Goal: Information Seeking & Learning: Learn about a topic

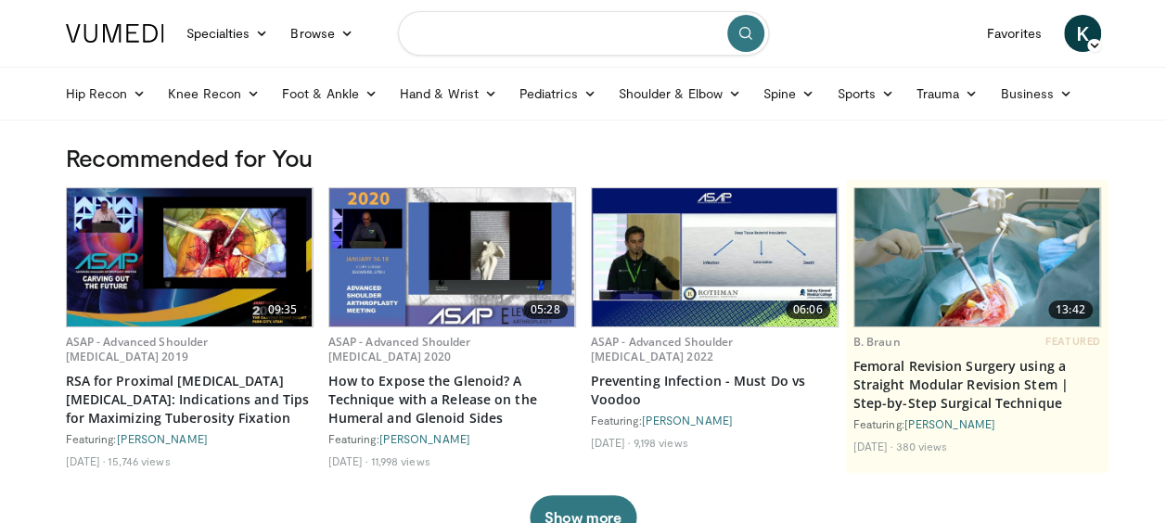
click at [524, 37] on input "Search topics, interventions" at bounding box center [583, 33] width 371 height 45
type input "**********"
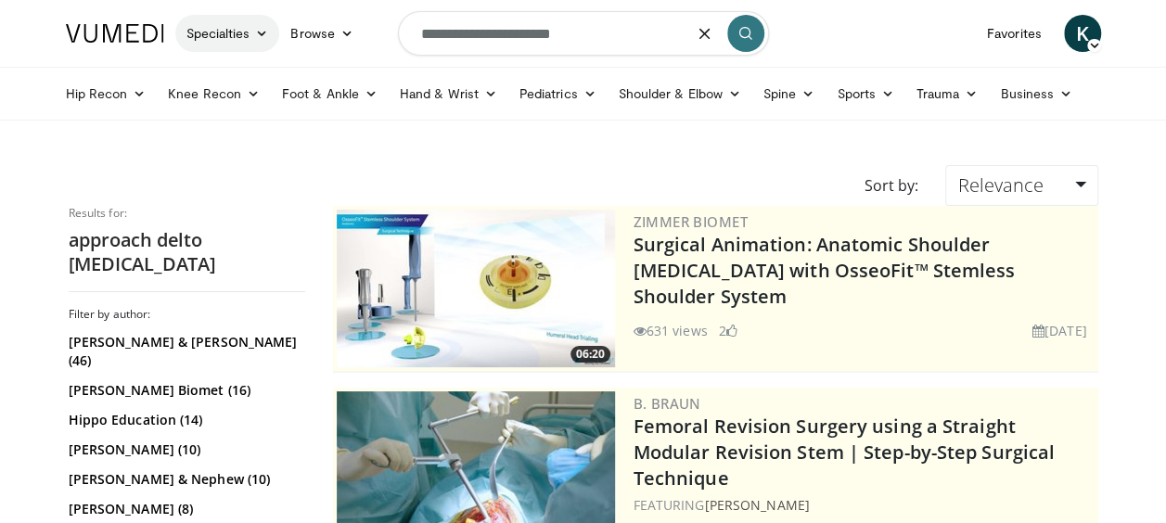
drag, startPoint x: 488, startPoint y: 33, endPoint x: 250, endPoint y: 41, distance: 238.5
click at [250, 41] on nav "Specialties Adult & Family Medicine Allergy, [MEDICAL_DATA], Immunology Anesthe…" at bounding box center [583, 33] width 1057 height 67
click at [564, 31] on input "**********" at bounding box center [583, 33] width 371 height 45
type input "**********"
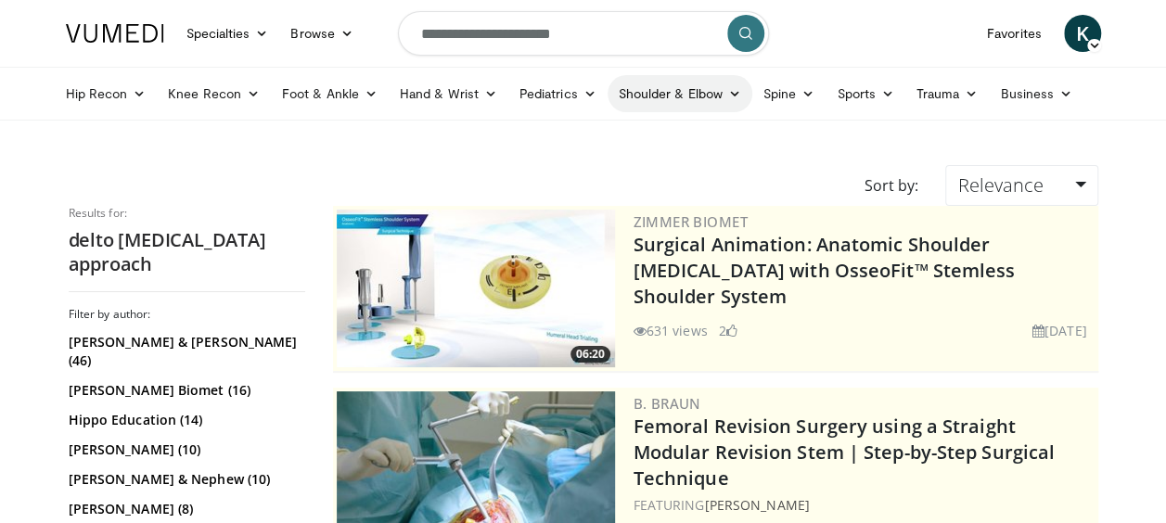
click at [696, 95] on link "Shoulder & Elbow" at bounding box center [680, 93] width 145 height 37
click at [579, 165] on link "Shoulder" at bounding box center [641, 167] width 221 height 30
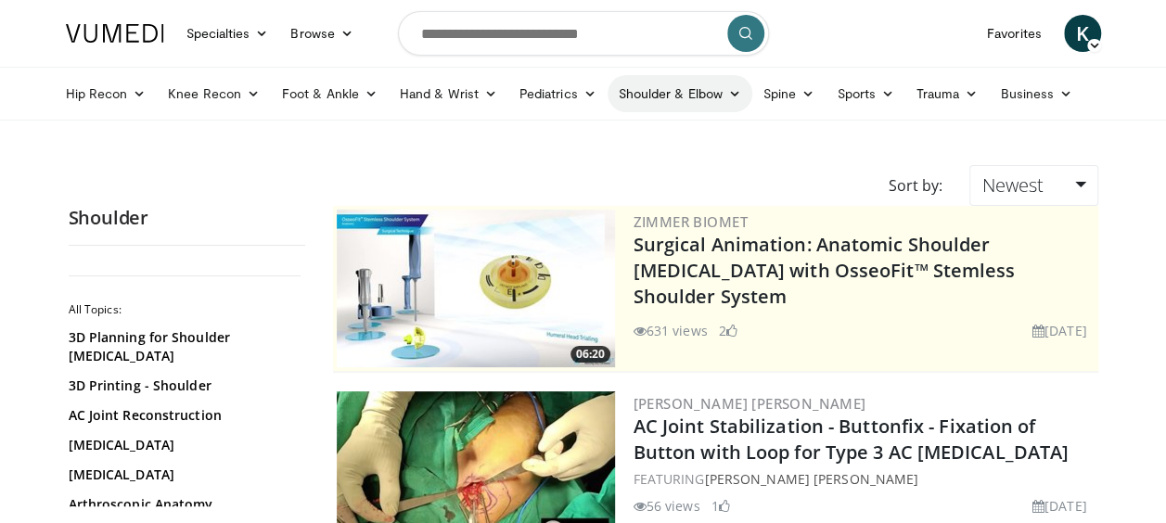
click at [677, 98] on link "Shoulder & Elbow" at bounding box center [680, 93] width 145 height 37
click at [573, 160] on link "Shoulder" at bounding box center [641, 167] width 221 height 30
click at [575, 45] on input "Search topics, interventions" at bounding box center [583, 33] width 371 height 45
type input "**********"
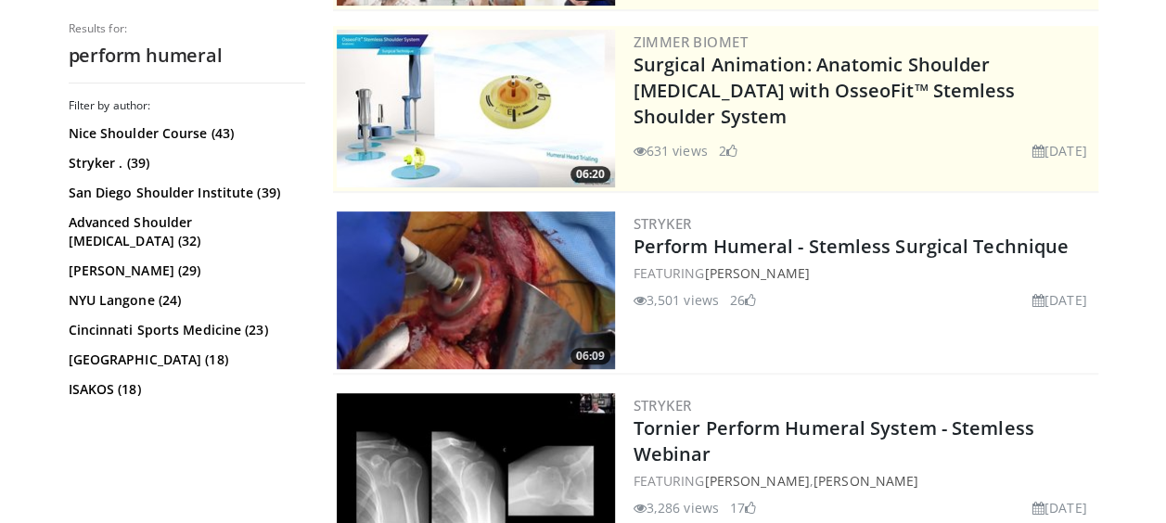
scroll to position [371, 0]
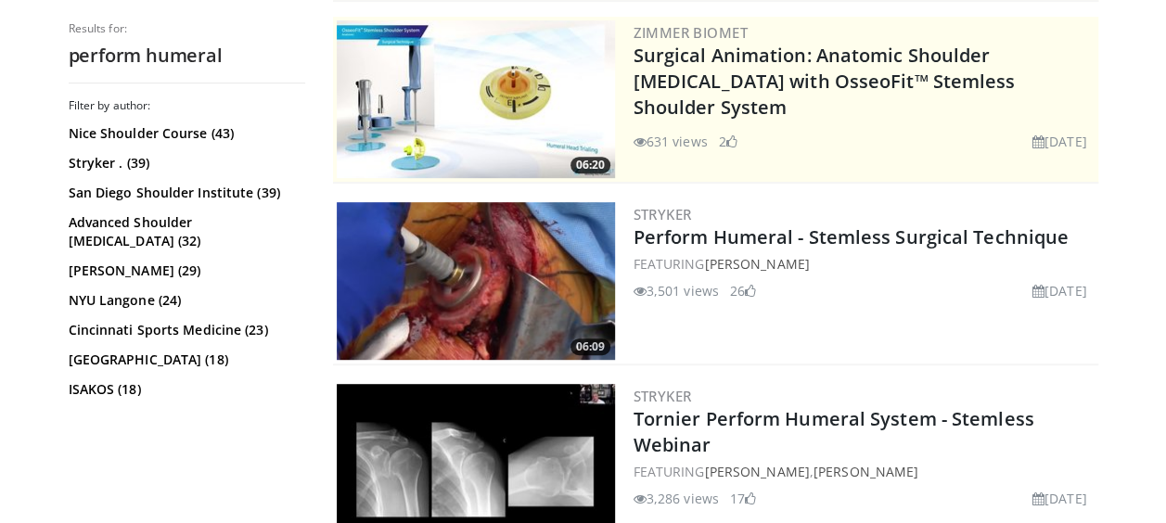
click at [531, 286] on img at bounding box center [476, 281] width 278 height 158
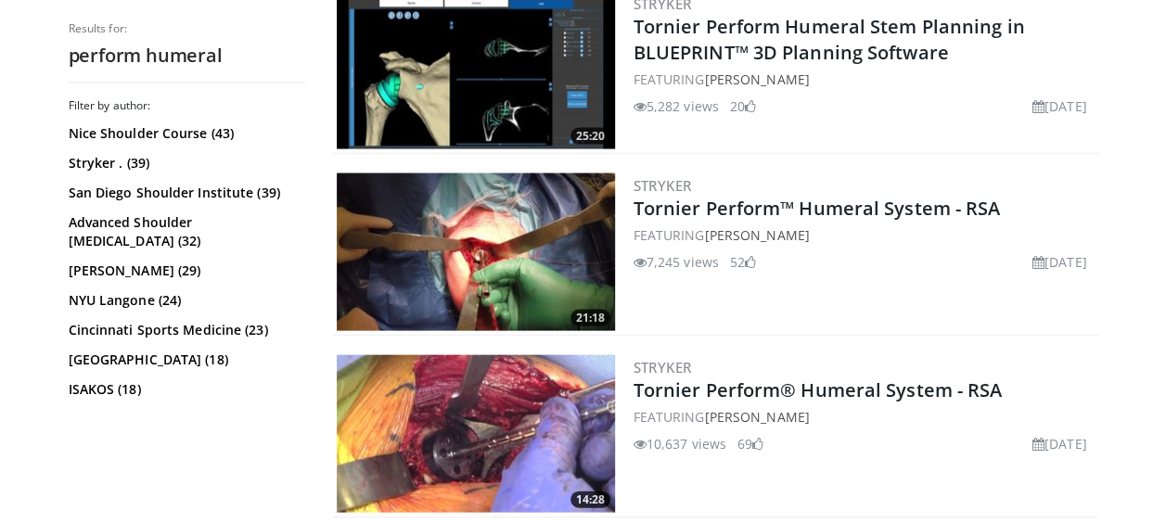
scroll to position [1855, 0]
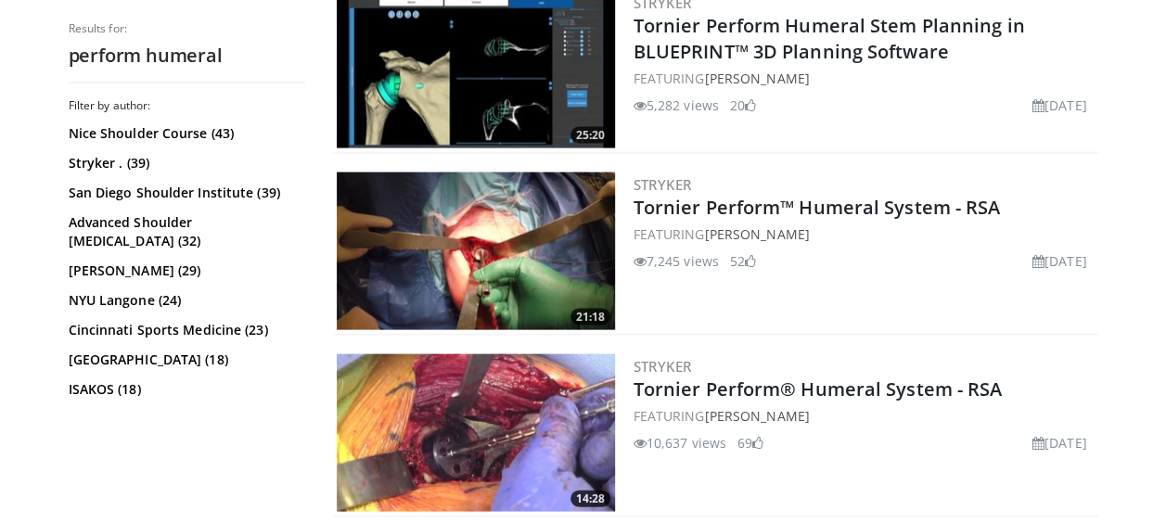
click at [476, 377] on img at bounding box center [476, 433] width 278 height 158
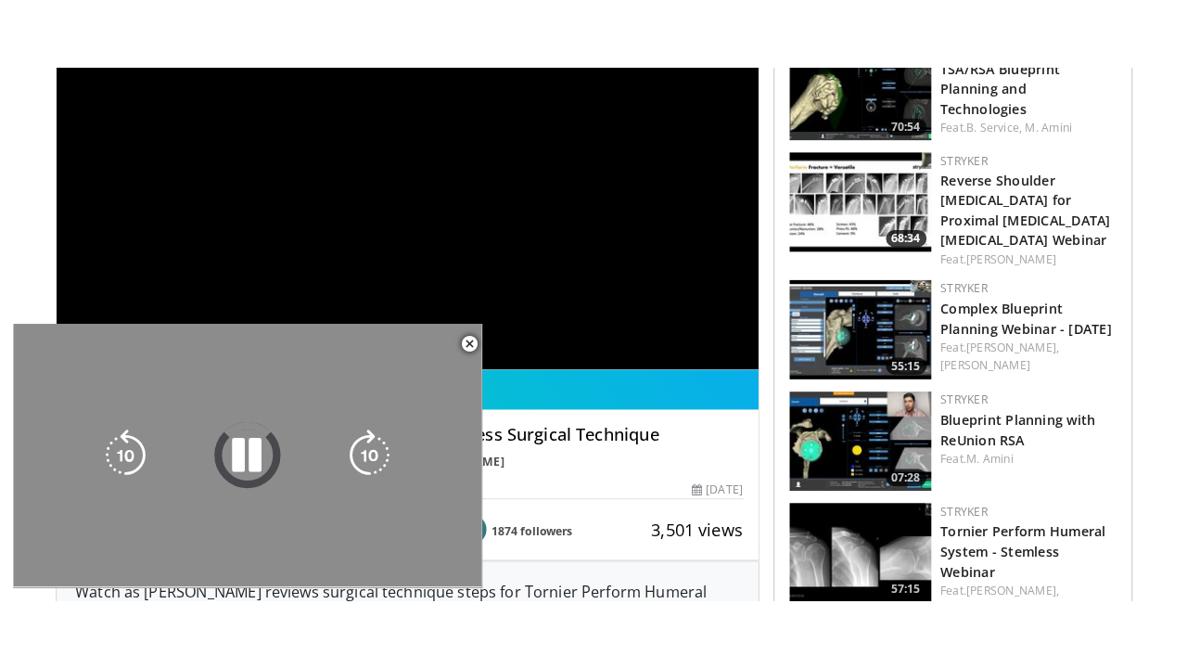
scroll to position [278, 0]
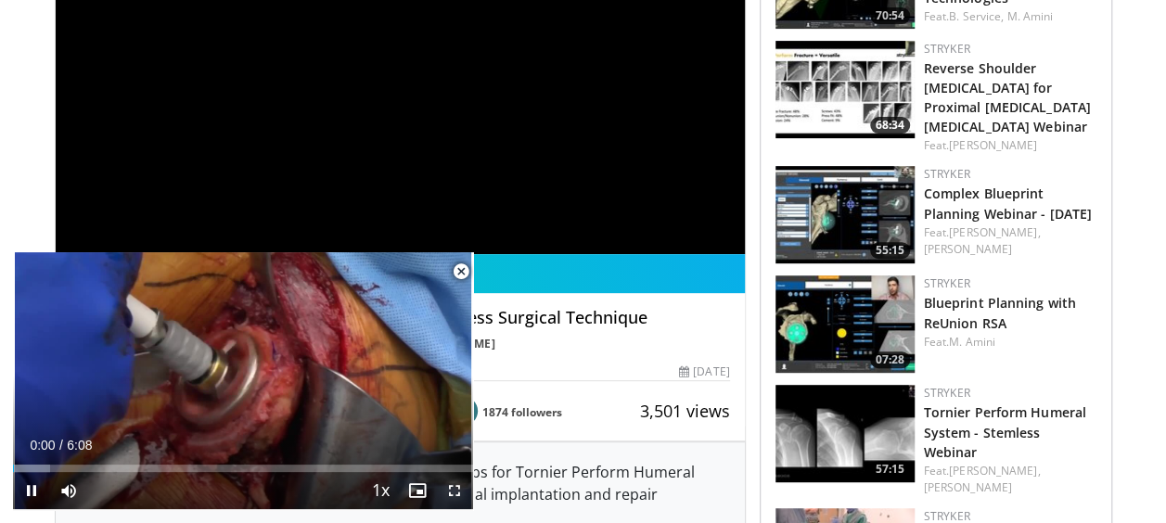
click at [463, 492] on span "Video Player" at bounding box center [454, 490] width 37 height 37
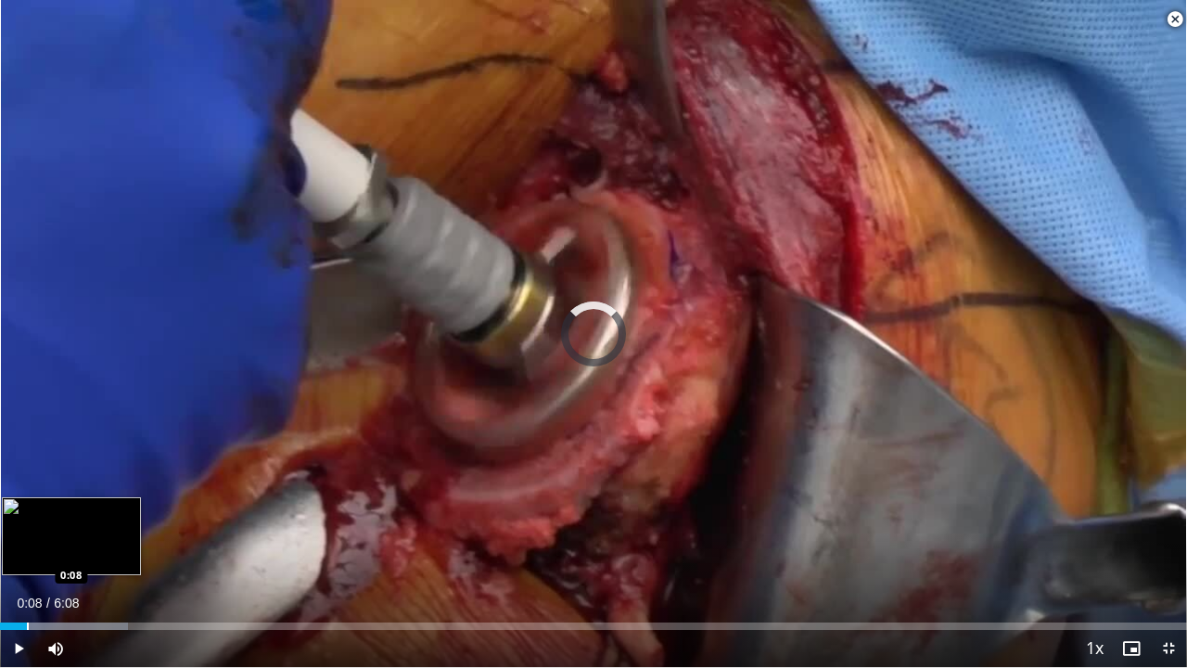
click at [27, 522] on div "Progress Bar" at bounding box center [28, 625] width 2 height 7
click at [61, 522] on div "Progress Bar" at bounding box center [62, 625] width 2 height 7
click at [89, 522] on div "Progress Bar" at bounding box center [88, 625] width 2 height 7
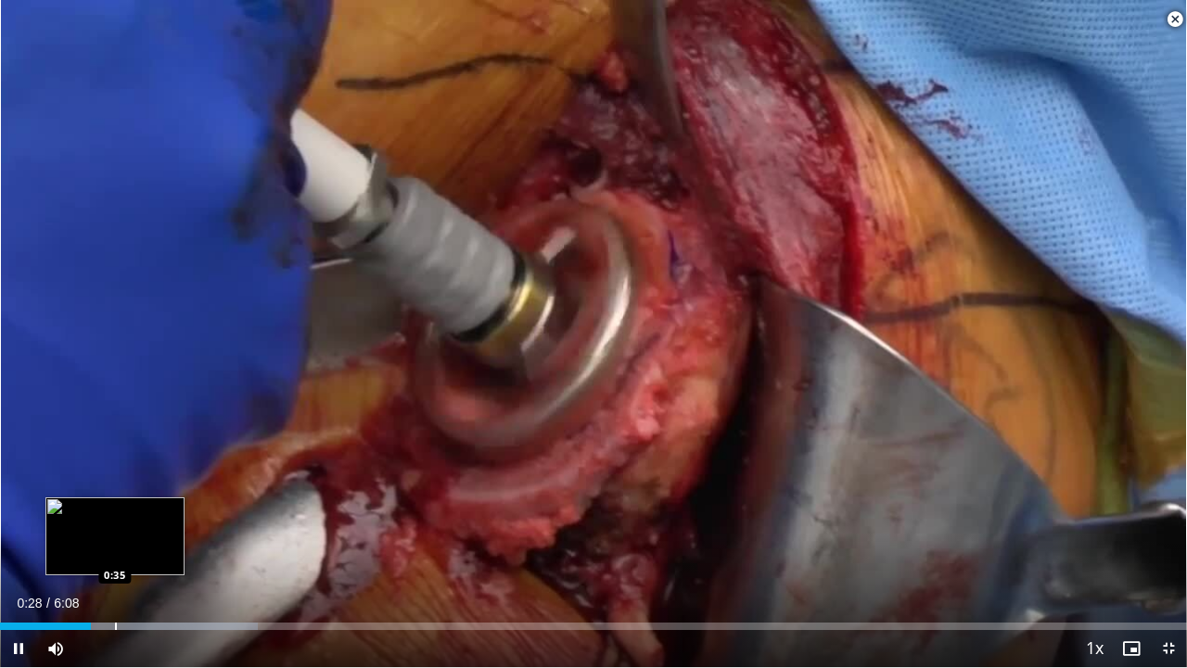
click at [116, 522] on div "Progress Bar" at bounding box center [116, 625] width 2 height 7
click at [137, 522] on div "Progress Bar" at bounding box center [136, 625] width 2 height 7
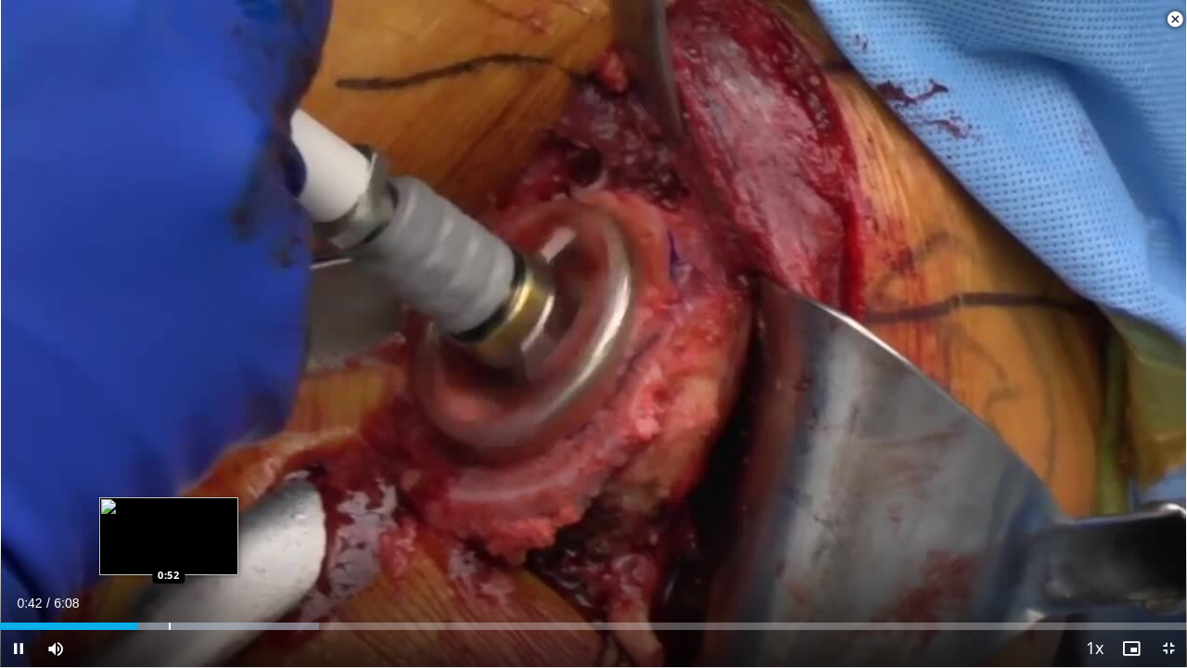
click at [169, 522] on div "Progress Bar" at bounding box center [170, 625] width 2 height 7
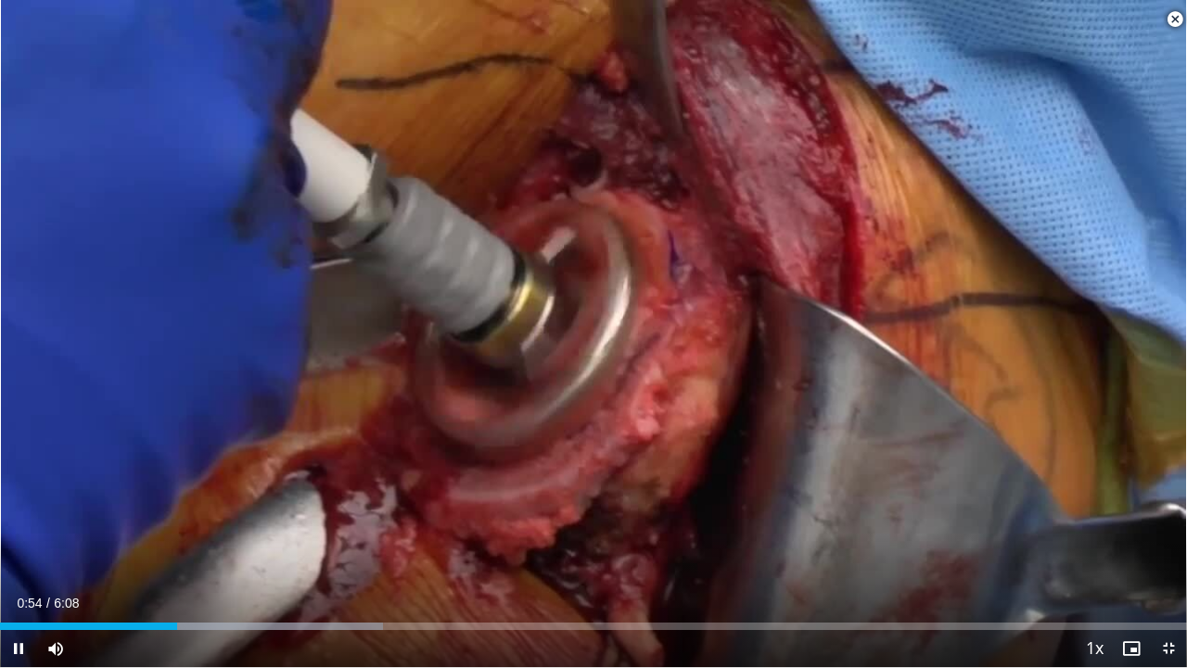
click at [1178, 18] on span "Video Player" at bounding box center [1175, 19] width 37 height 37
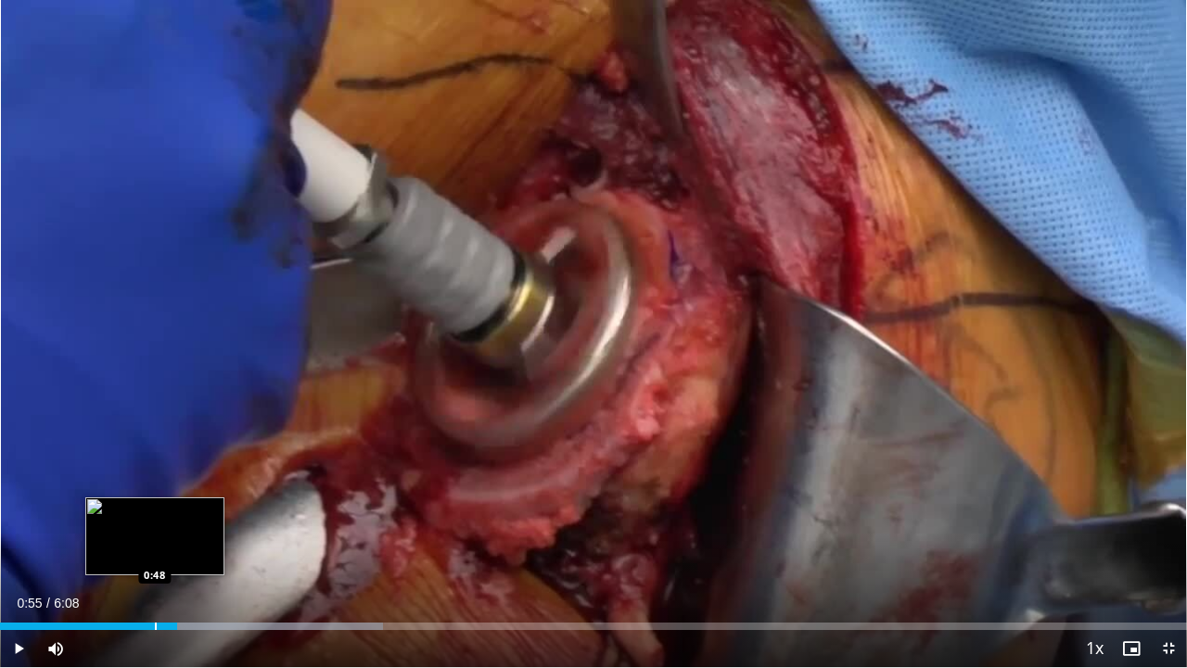
click at [155, 522] on div "Progress Bar" at bounding box center [156, 625] width 2 height 7
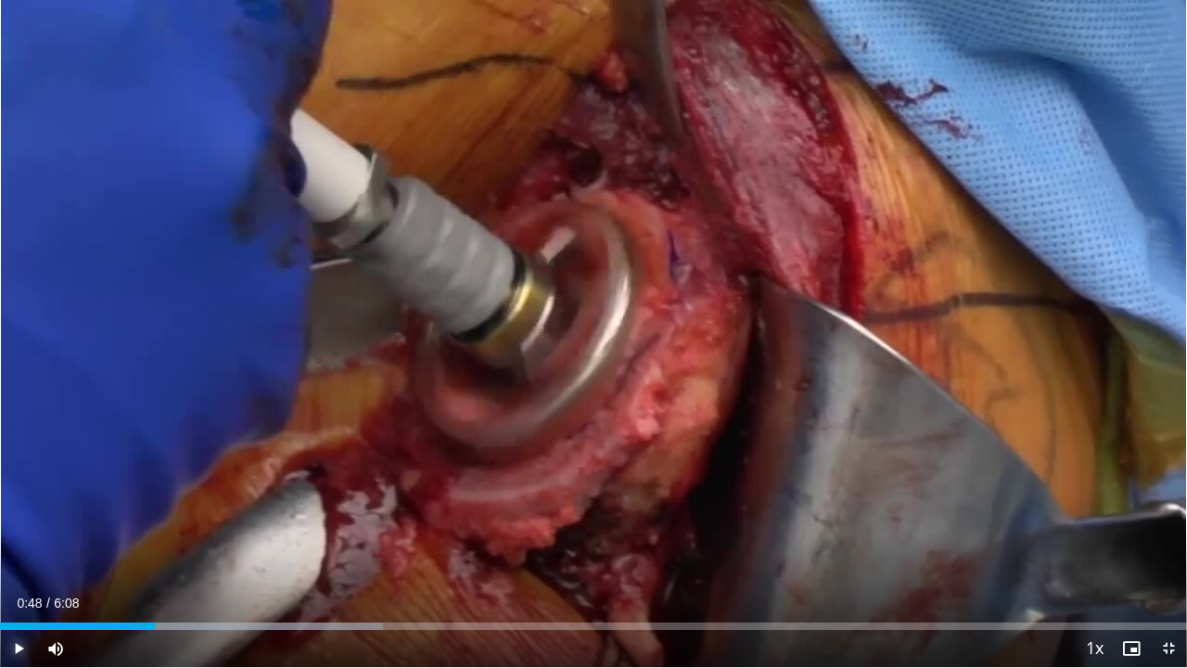
click at [13, 522] on span "Video Player" at bounding box center [18, 648] width 37 height 37
click at [365, 522] on div "Current Time 1:24 / Duration 6:08 Pause Skip Backward Skip Forward Mute 100% Lo…" at bounding box center [593, 648] width 1187 height 37
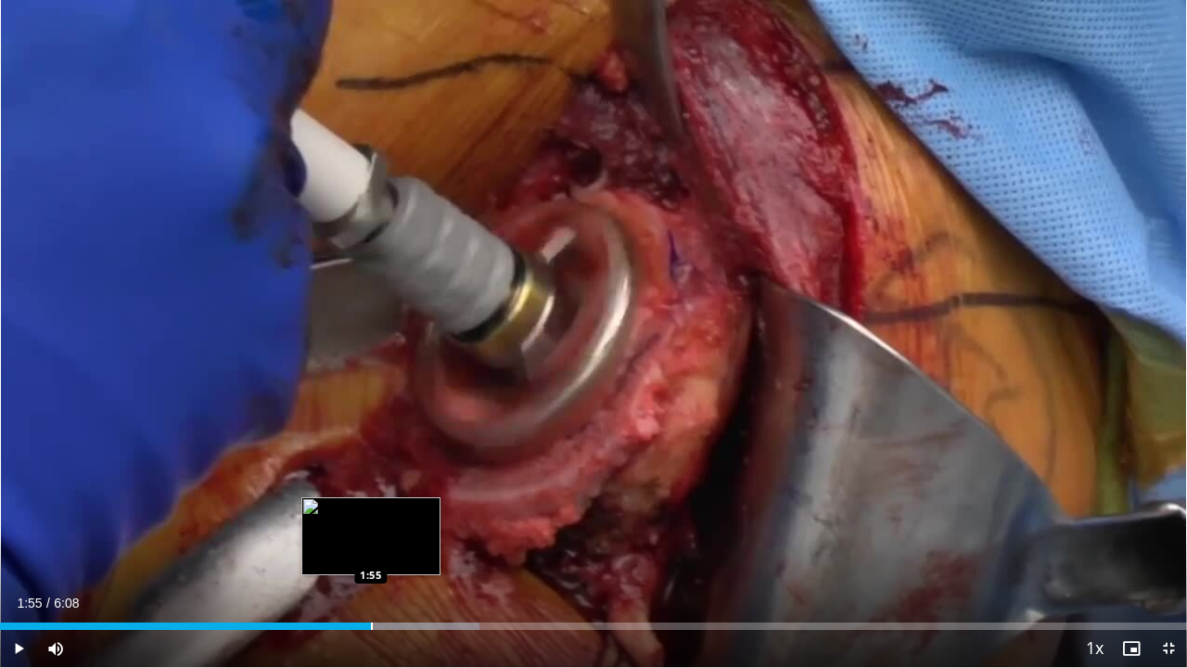
click at [370, 522] on div "Loaded : 40.36% 1:55 1:55" at bounding box center [593, 625] width 1187 height 7
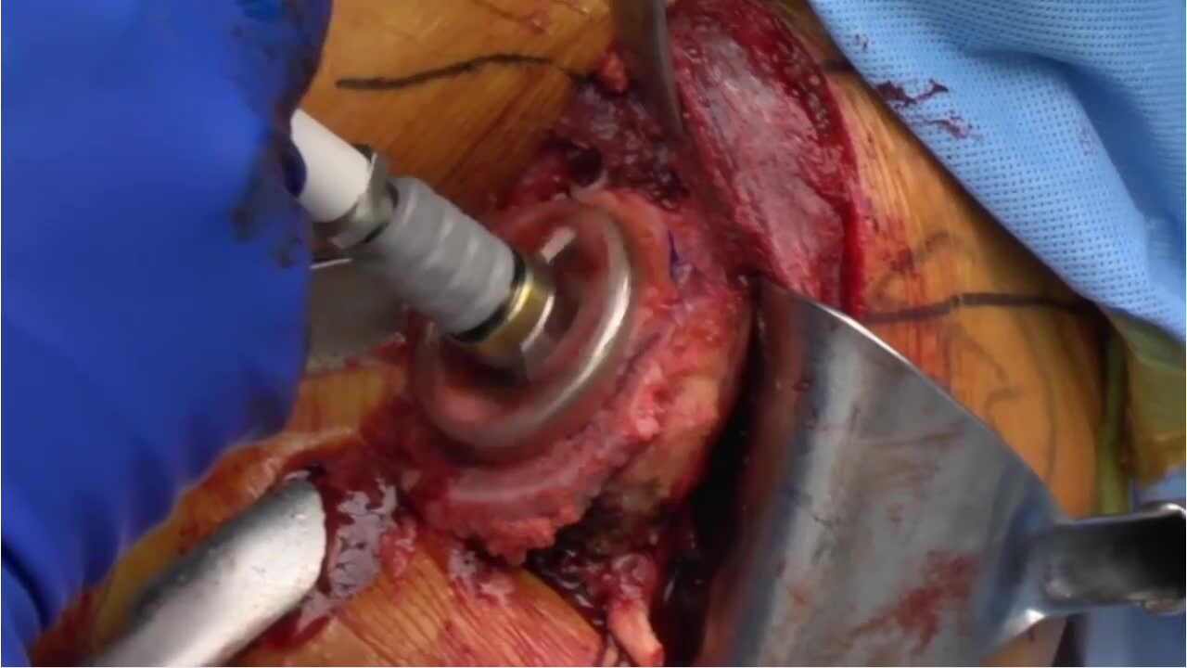
click at [351, 522] on div "10 seconds Tap to unmute" at bounding box center [593, 333] width 1187 height 667
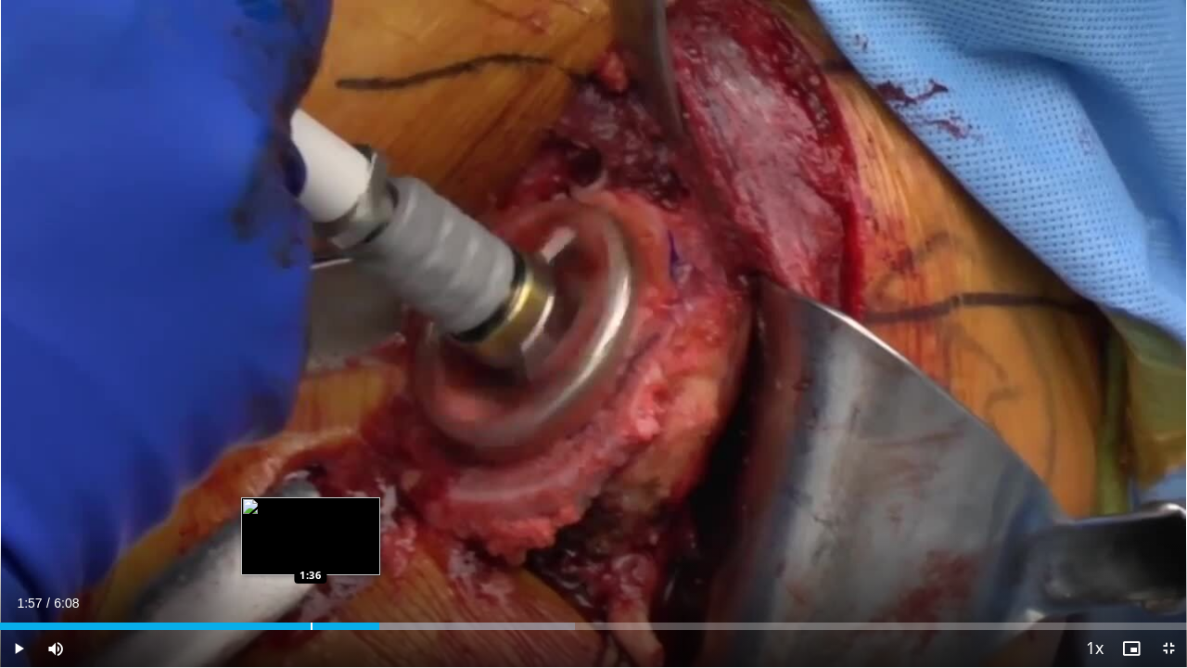
click at [308, 522] on div "1:57" at bounding box center [189, 625] width 379 height 7
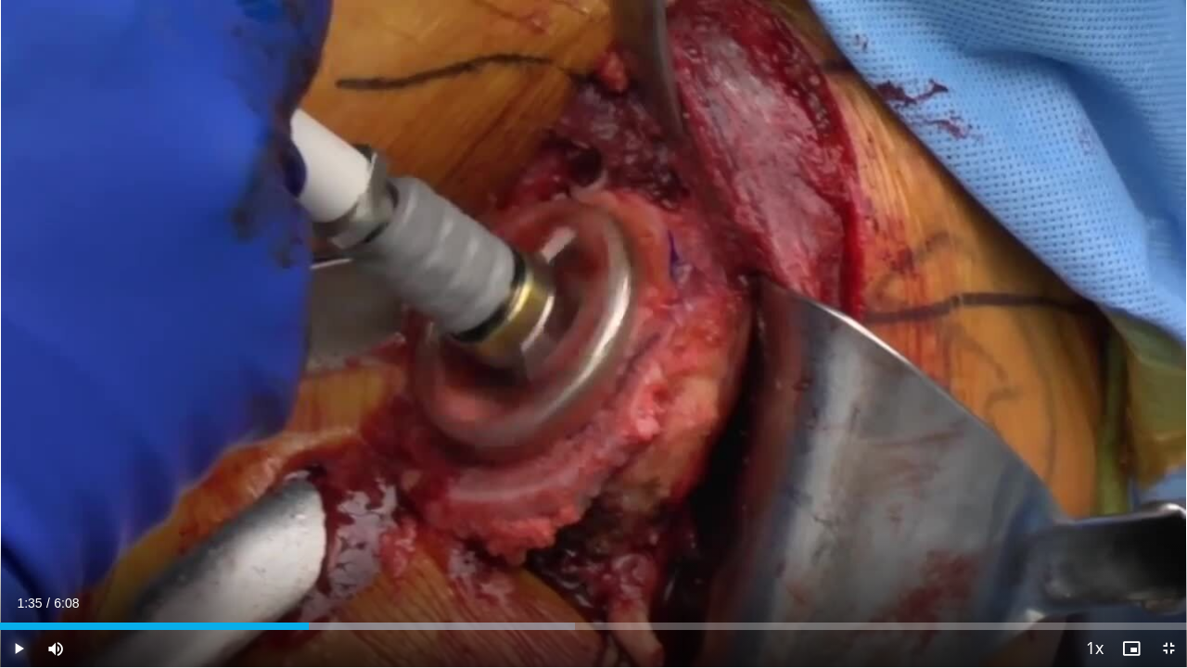
click at [20, 522] on span "Video Player" at bounding box center [18, 648] width 37 height 37
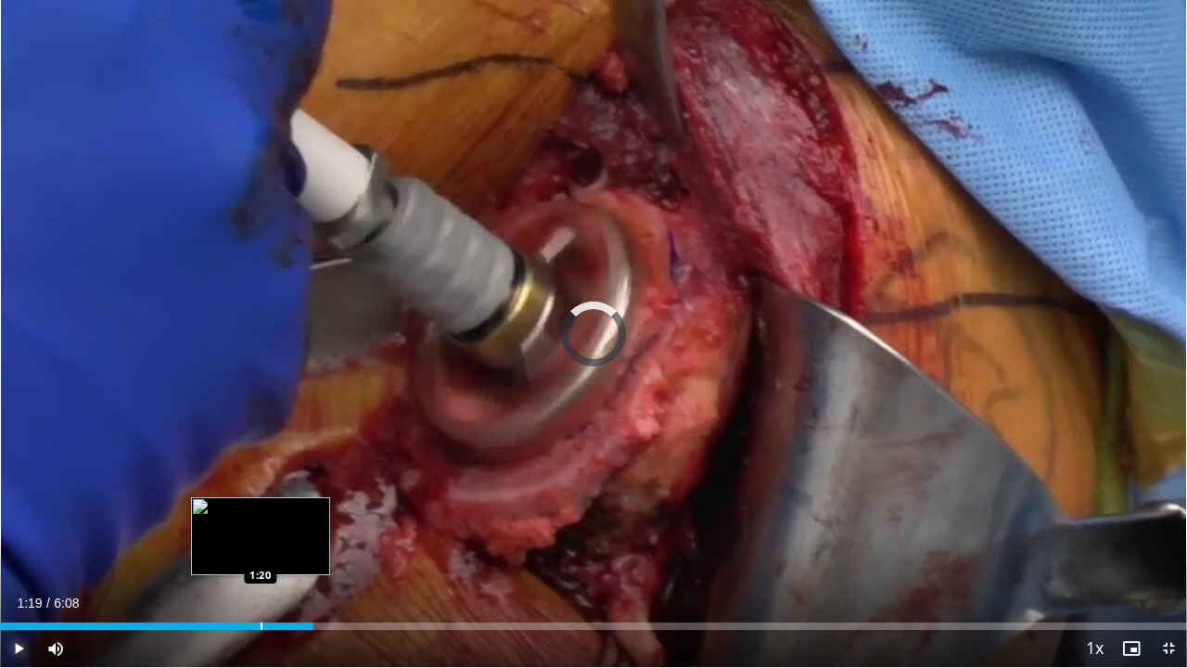
click at [257, 522] on div "1:37" at bounding box center [157, 625] width 314 height 7
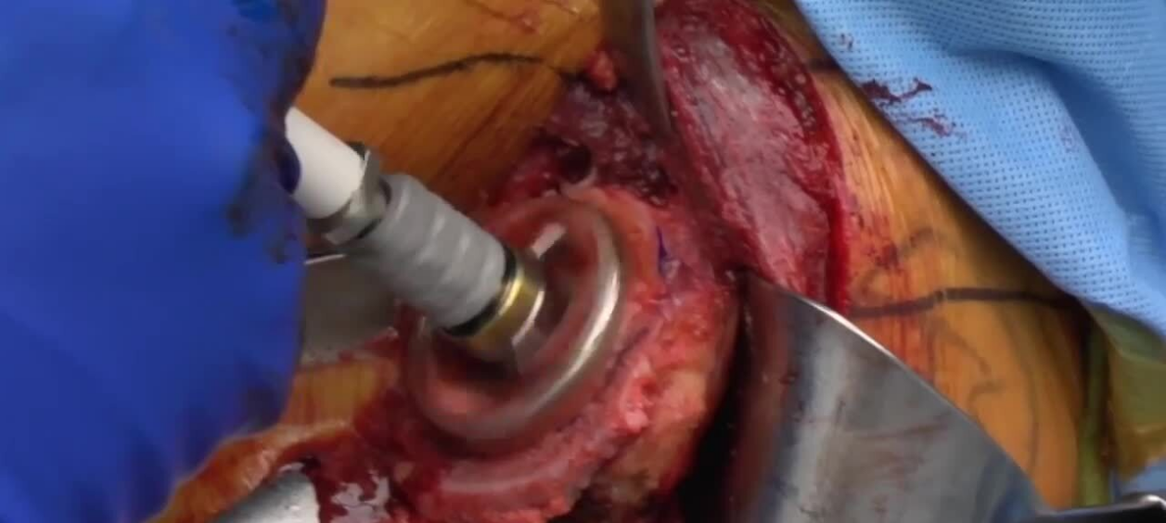
scroll to position [0, 0]
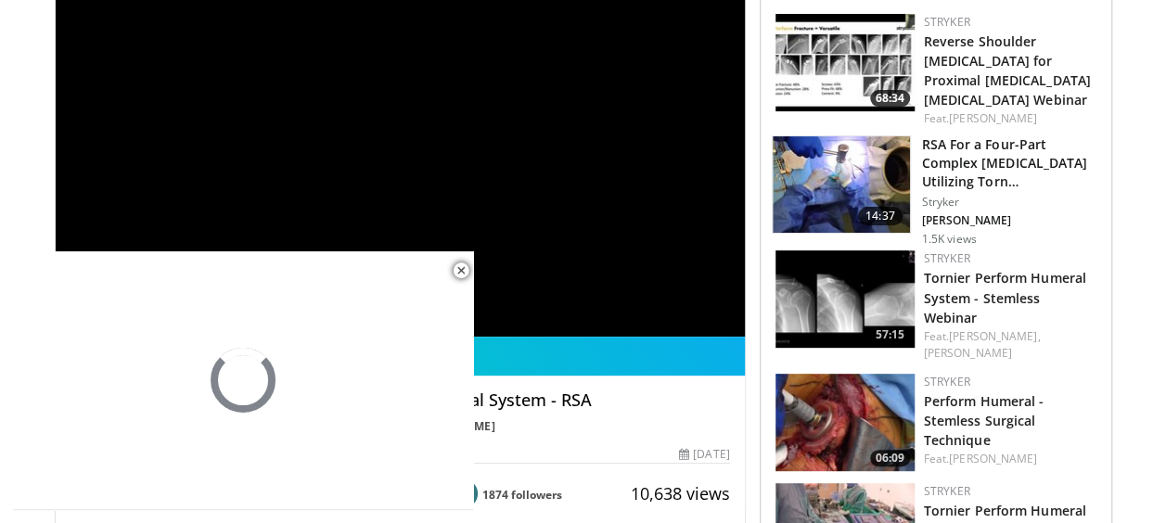
scroll to position [278, 0]
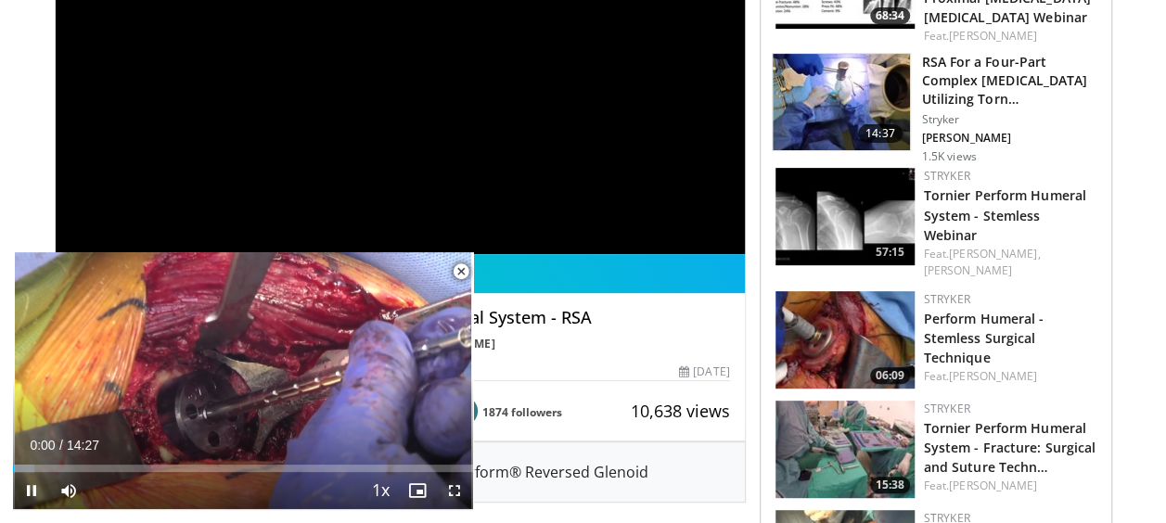
click at [463, 493] on span "Video Player" at bounding box center [454, 490] width 37 height 37
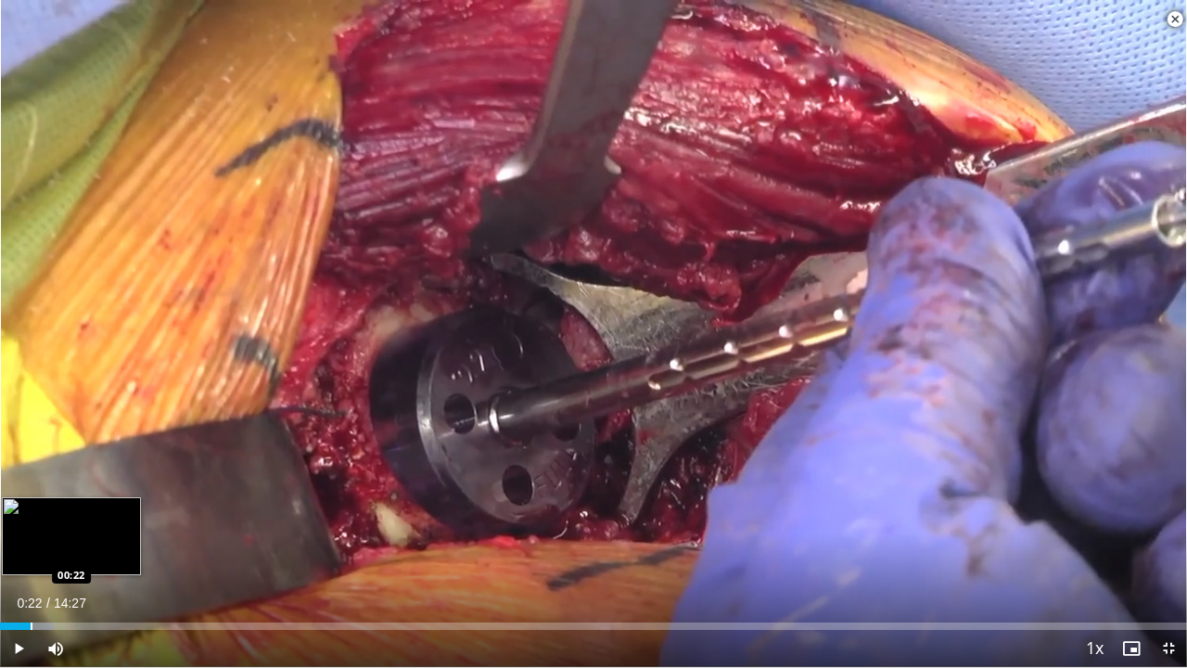
click at [31, 522] on div "Loaded : 4.56% 00:22 00:22" at bounding box center [593, 621] width 1187 height 18
click at [19, 522] on div "Progress Bar" at bounding box center [20, 625] width 2 height 7
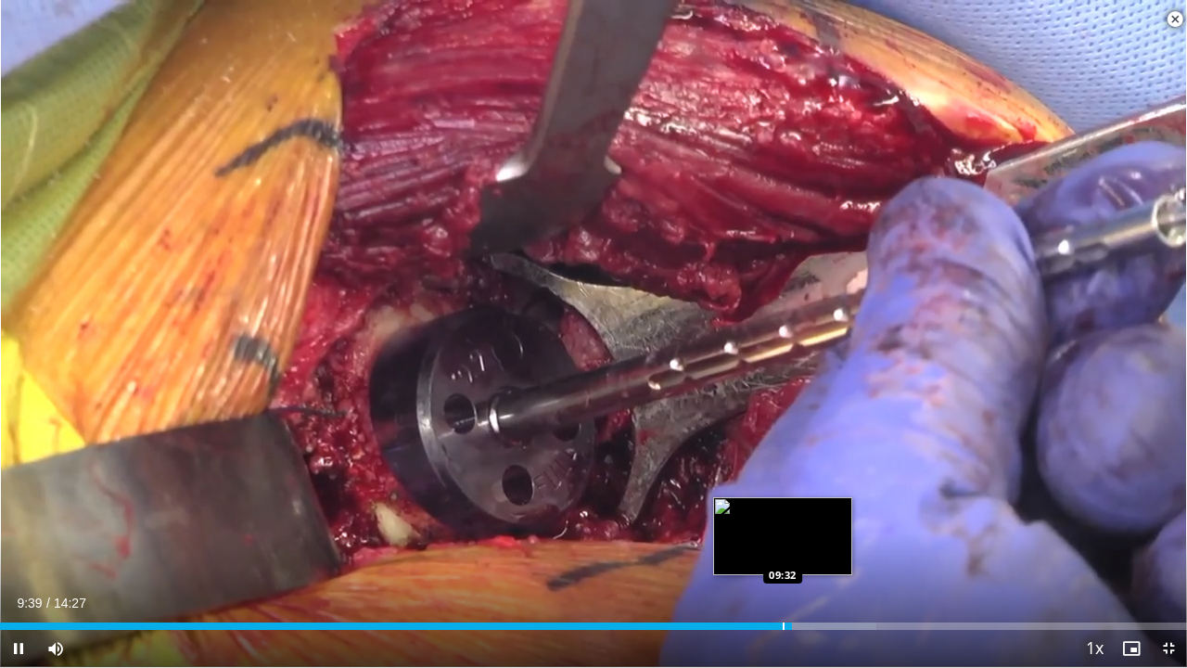
click at [781, 522] on div "Loaded : 73.82% 09:39 09:32" at bounding box center [593, 621] width 1187 height 18
click at [768, 522] on div "Loaded : 73.82% 09:31 09:23" at bounding box center [593, 621] width 1187 height 18
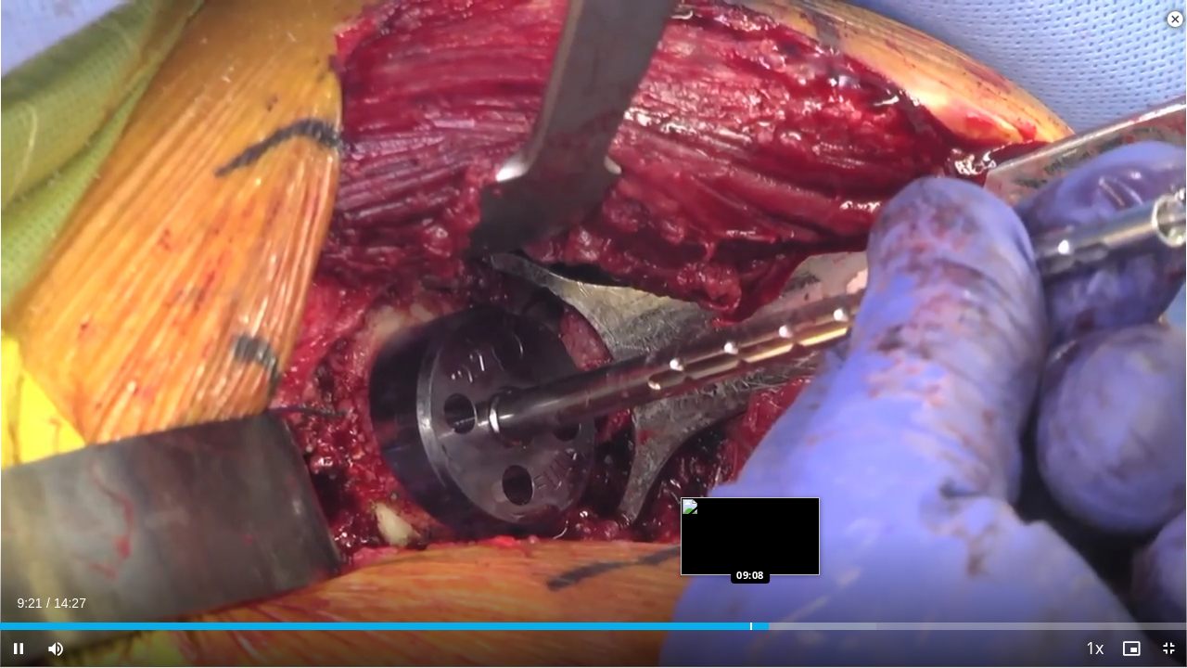
click at [749, 522] on div "Loaded : 73.82% 09:21 09:08" at bounding box center [593, 621] width 1187 height 18
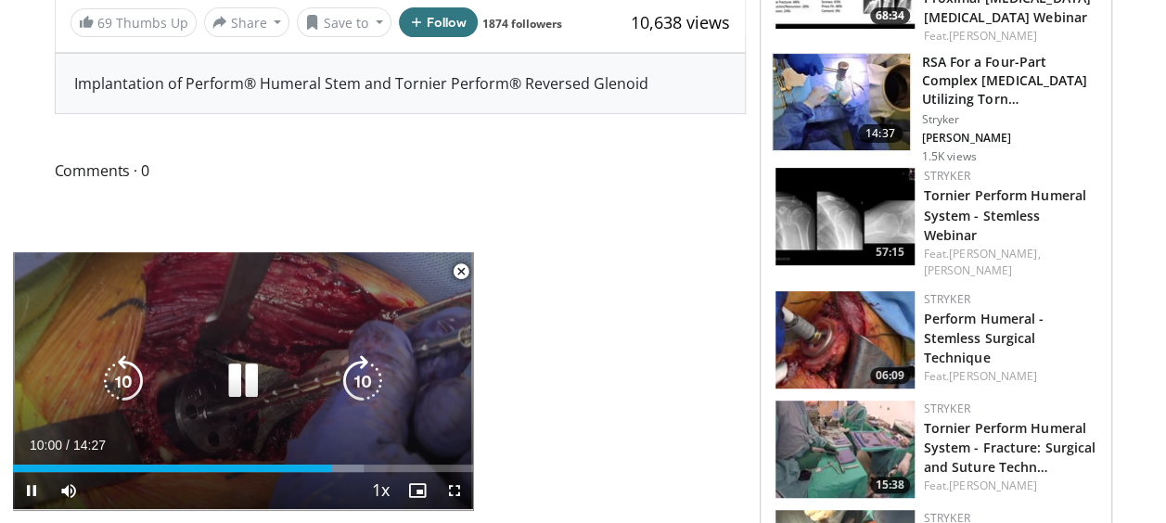
click at [241, 380] on icon "Video Player" at bounding box center [243, 381] width 52 height 52
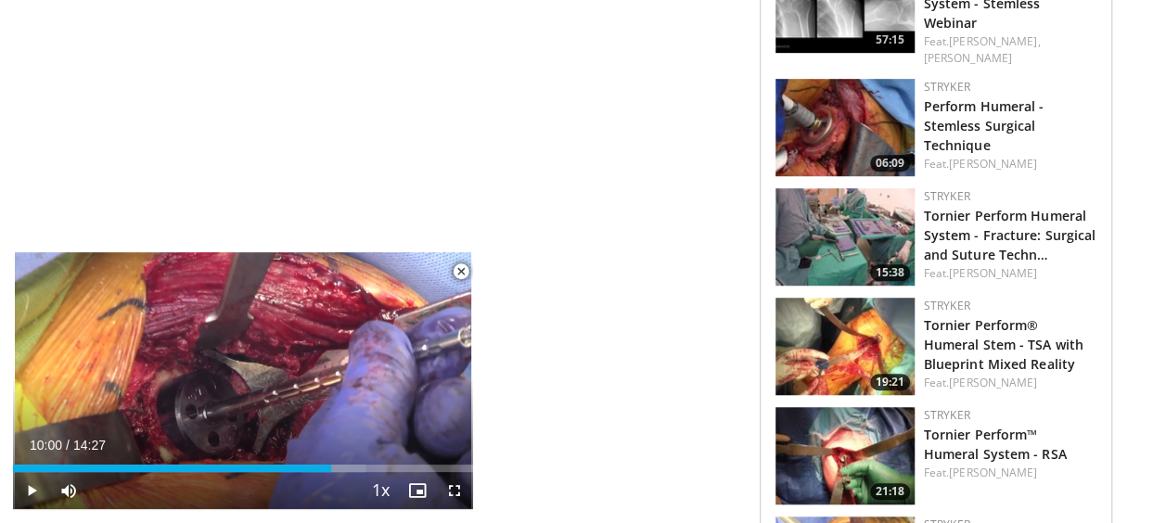
scroll to position [557, 0]
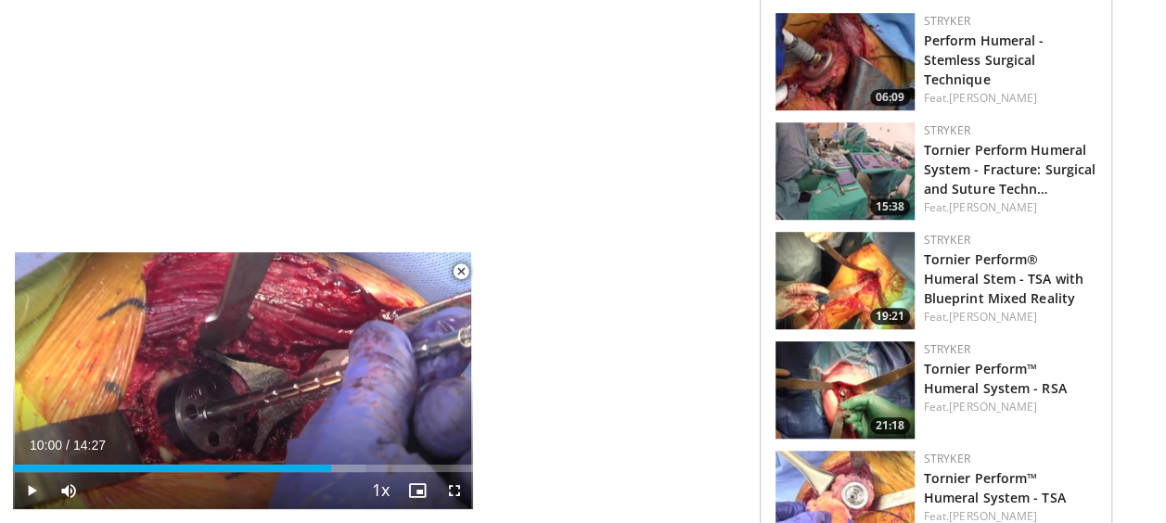
click at [866, 179] on img at bounding box center [844, 170] width 139 height 97
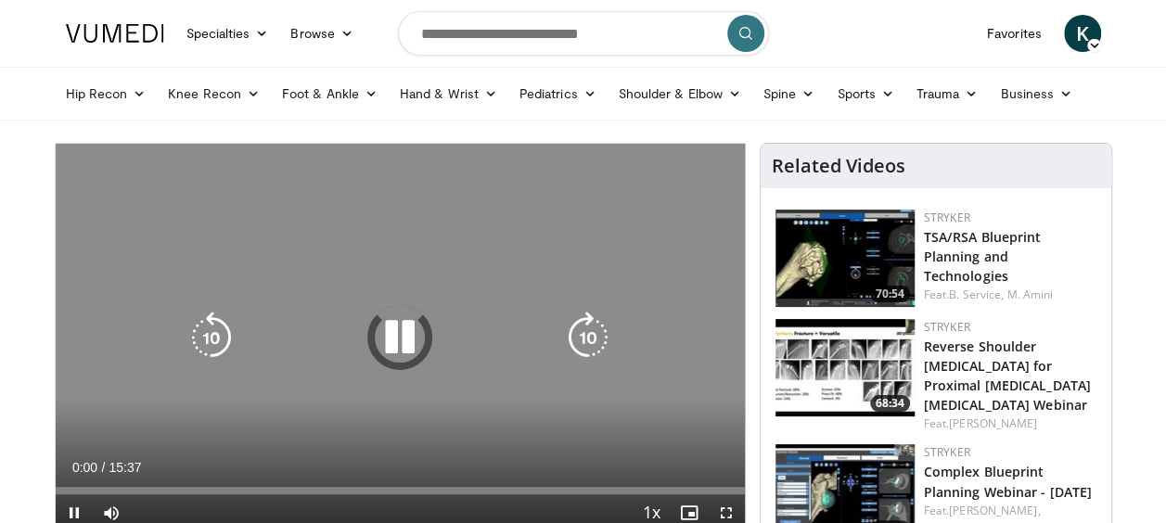
scroll to position [93, 0]
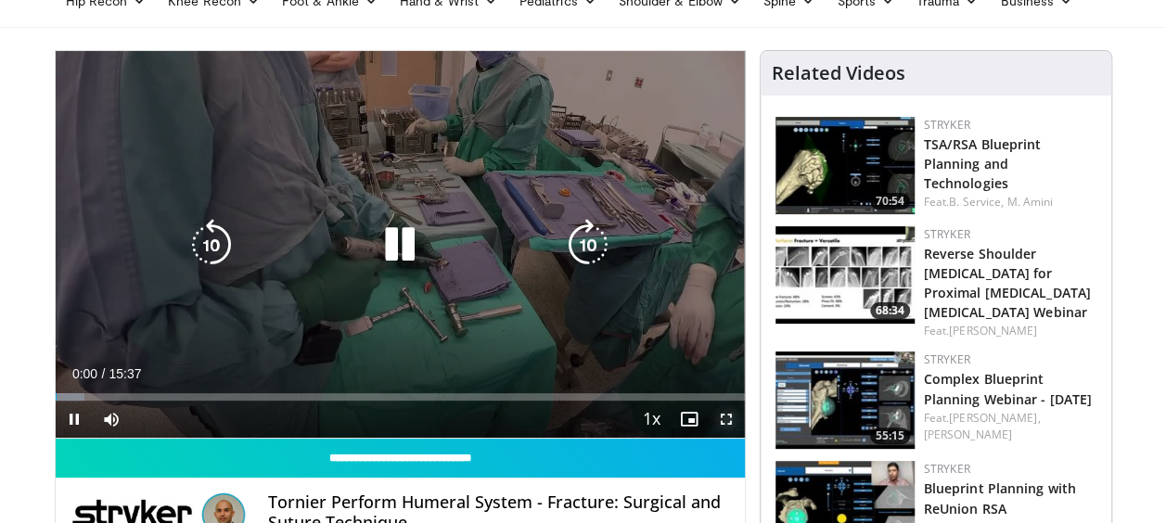
drag, startPoint x: 723, startPoint y: 419, endPoint x: 727, endPoint y: 516, distance: 96.5
click at [723, 419] on span "Video Player" at bounding box center [726, 419] width 37 height 37
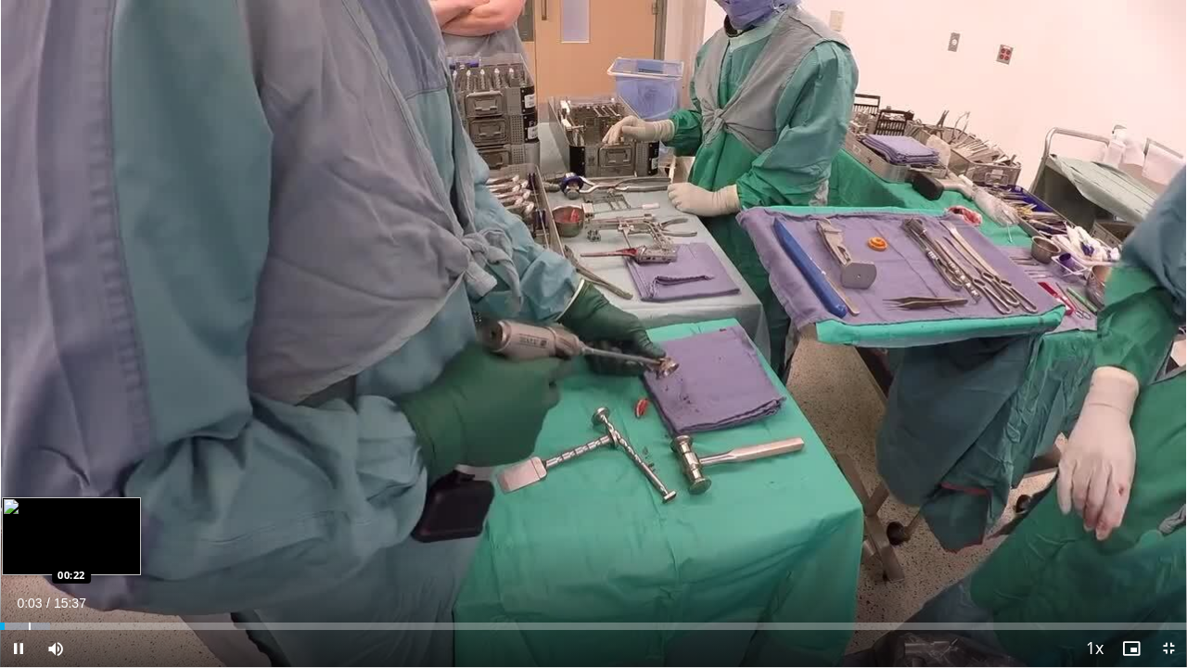
click at [29, 522] on div "Loaded : 4.22% 00:03 00:22" at bounding box center [593, 621] width 1187 height 18
click at [58, 522] on div "Progress Bar" at bounding box center [59, 625] width 2 height 7
click at [39, 522] on div "Progress Bar" at bounding box center [40, 625] width 2 height 7
click at [21, 522] on div "Progress Bar" at bounding box center [22, 625] width 2 height 7
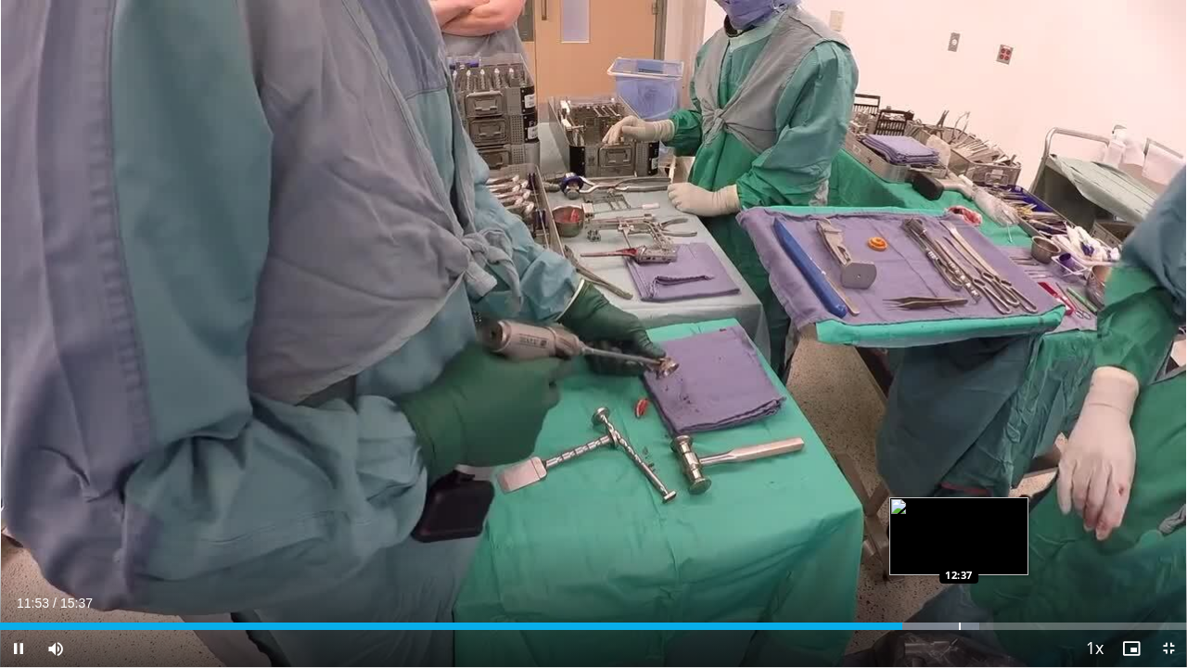
click at [959, 522] on div "Progress Bar" at bounding box center [960, 625] width 2 height 7
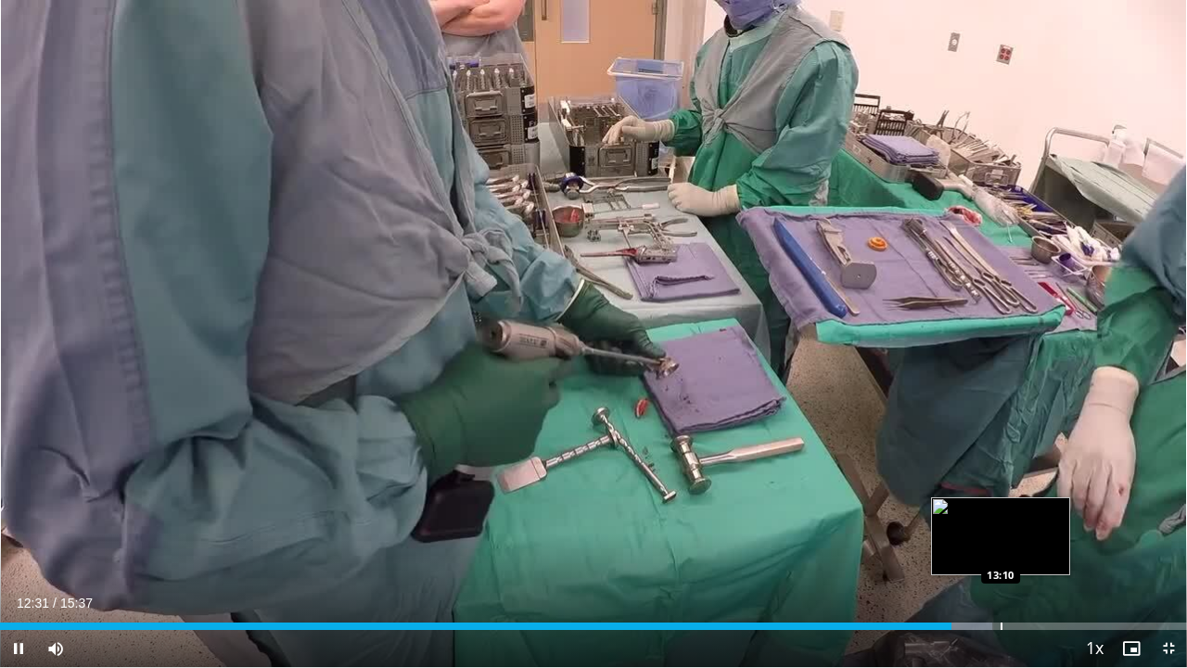
click at [1003, 522] on div "Loaded : 83.56% 12:31 13:10" at bounding box center [593, 625] width 1187 height 7
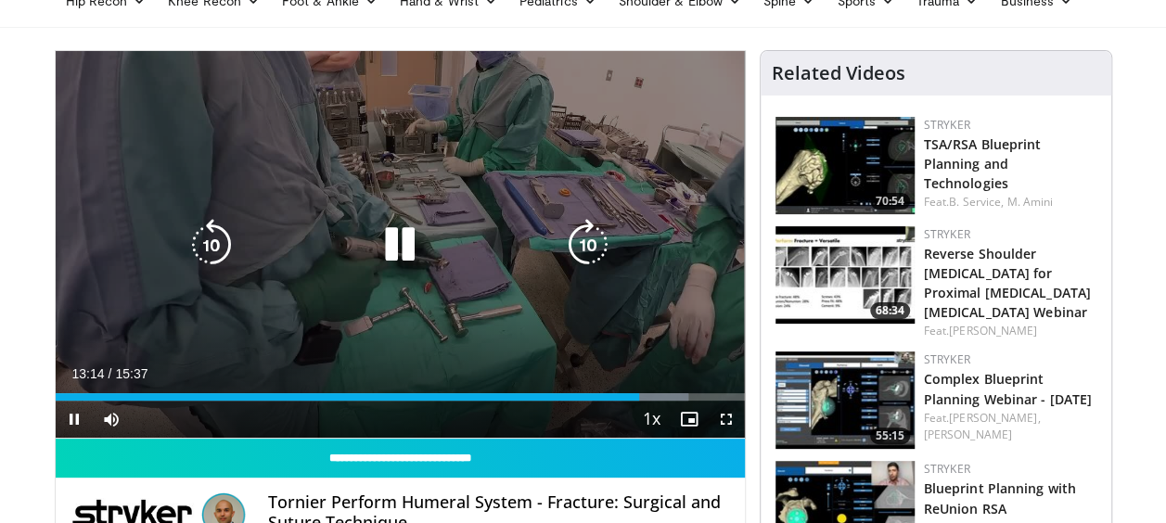
click at [401, 243] on icon "Video Player" at bounding box center [400, 245] width 52 height 52
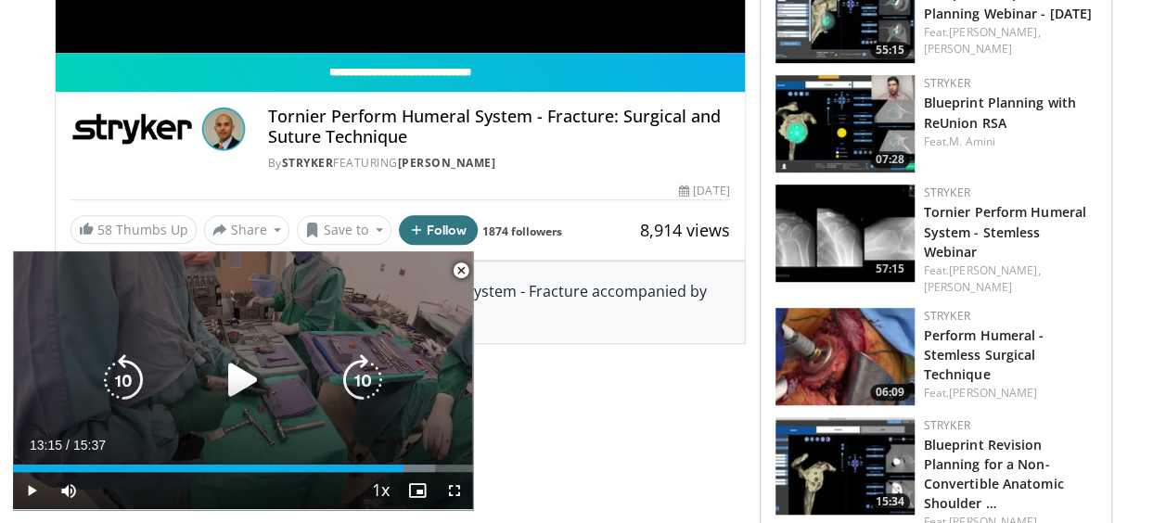
scroll to position [557, 0]
